Goal: Task Accomplishment & Management: Manage account settings

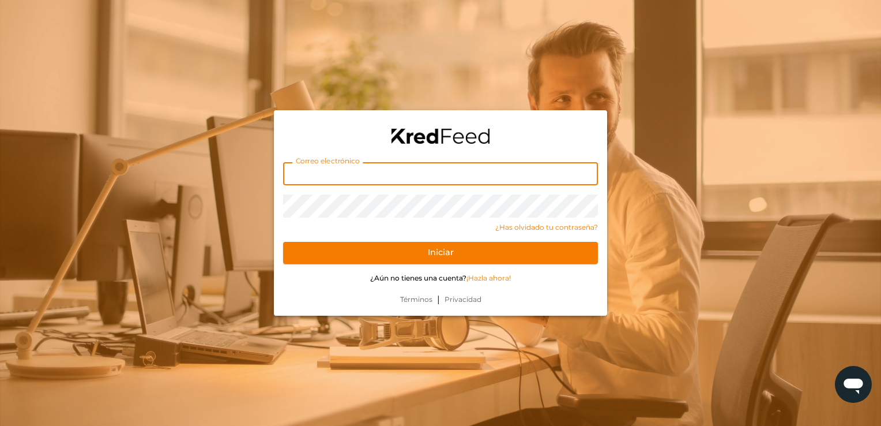
click at [333, 174] on input "text" at bounding box center [440, 173] width 315 height 23
type input "amessinaosuna@gmail.com"
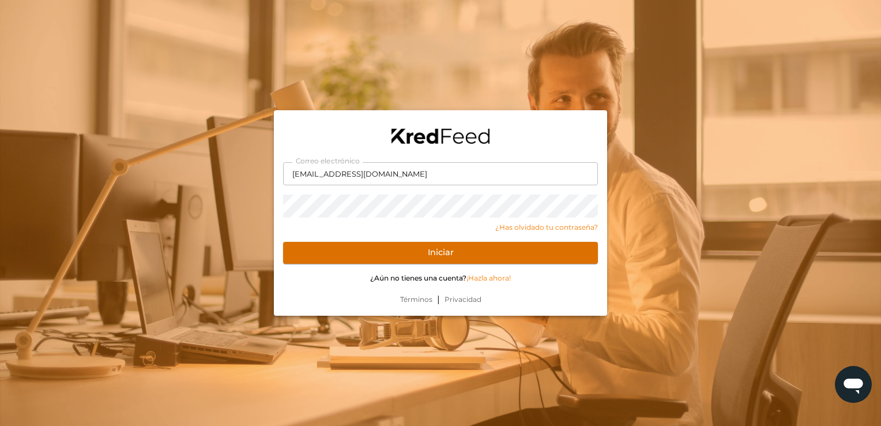
click at [322, 250] on button "Iniciar" at bounding box center [440, 253] width 315 height 22
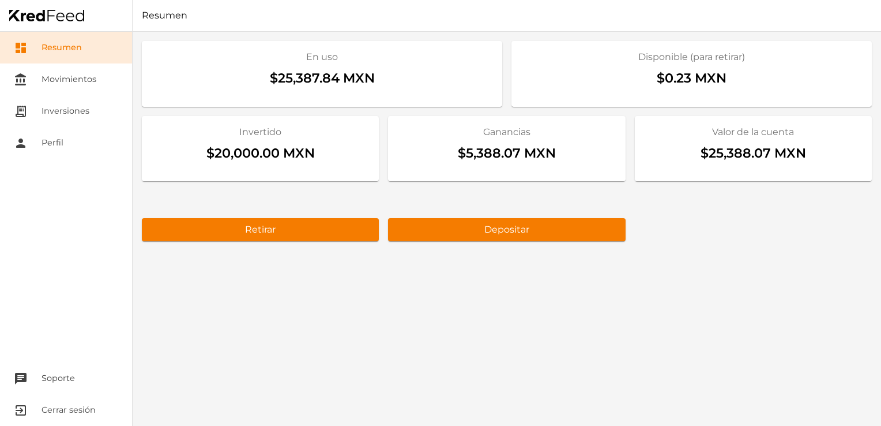
click at [676, 275] on div "En uso $25,387.84 MXN Disponible (para retirar) $0.23 MXN Invertido $20,000.00 …" at bounding box center [507, 229] width 749 height 394
